Goal: Task Accomplishment & Management: Manage account settings

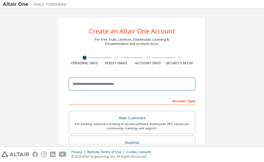
click at [144, 84] on input "email" at bounding box center [132, 83] width 127 height 13
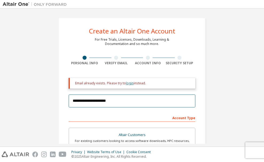
type input "**********"
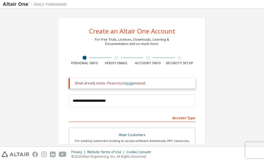
click at [128, 81] on link "login" at bounding box center [130, 83] width 8 height 5
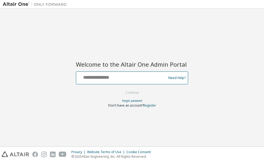
click at [128, 76] on input "text" at bounding box center [121, 77] width 87 height 8
type input "**********"
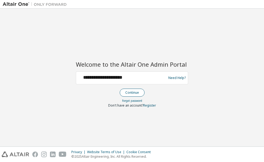
click at [129, 93] on button "Continue" at bounding box center [132, 92] width 25 height 8
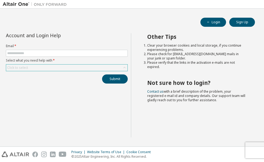
click at [94, 68] on div "Click to select" at bounding box center [66, 67] width 121 height 6
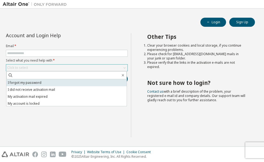
click at [38, 82] on li "I forgot my password" at bounding box center [66, 82] width 120 height 7
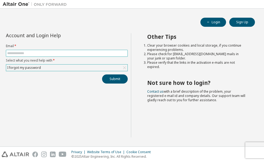
click at [57, 53] on input "text" at bounding box center [66, 53] width 119 height 4
type input "**********"
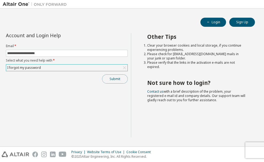
click at [112, 80] on button "Submit" at bounding box center [115, 78] width 26 height 9
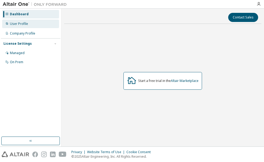
click at [20, 26] on div "User Profile" at bounding box center [30, 23] width 57 height 9
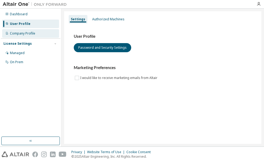
click at [21, 33] on div "Company Profile" at bounding box center [22, 33] width 25 height 4
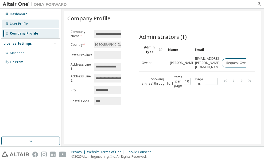
click at [17, 22] on div "User Profile" at bounding box center [19, 24] width 18 height 4
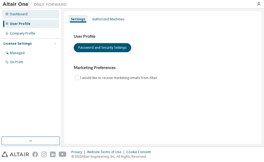
click at [20, 14] on div "Dashboard" at bounding box center [19, 14] width 18 height 4
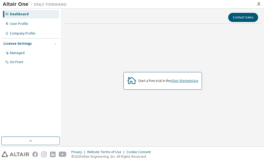
click at [183, 80] on link "Altair Marketplace" at bounding box center [185, 80] width 28 height 5
